Goal: Navigation & Orientation: Find specific page/section

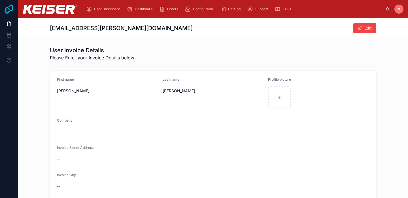
click at [9, 10] on icon at bounding box center [8, 9] width 7 height 9
click at [145, 9] on span "Dashboard" at bounding box center [144, 9] width 18 height 5
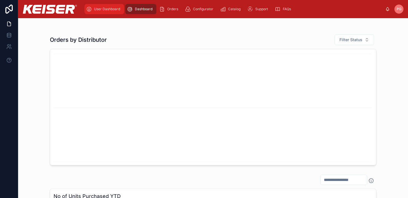
click at [109, 9] on span "User Dashboard" at bounding box center [107, 9] width 26 height 5
